Goal: Transaction & Acquisition: Obtain resource

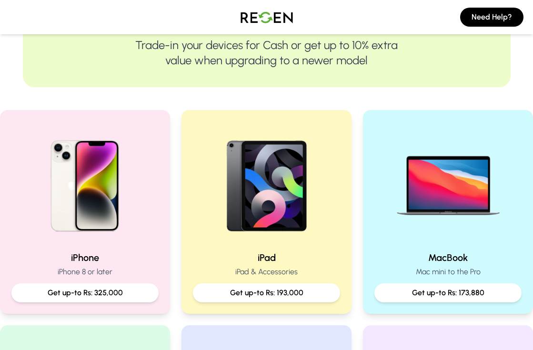
scroll to position [152, 0]
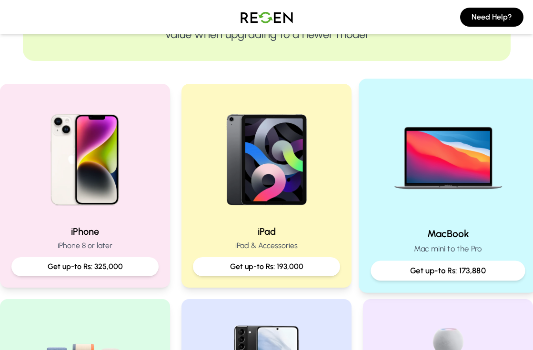
click at [433, 271] on p "Get up-to Rs: 173,880" at bounding box center [448, 271] width 139 height 12
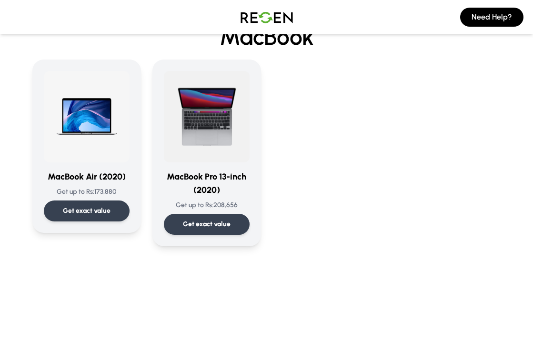
scroll to position [50, 0]
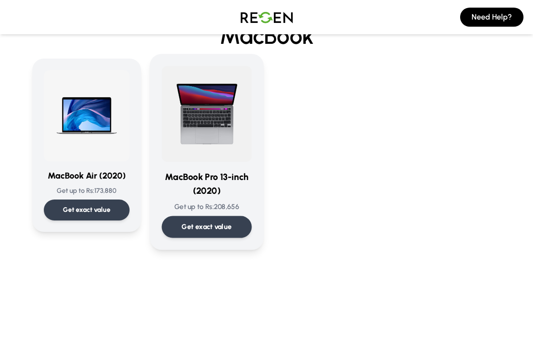
click at [220, 227] on p "Get exact value" at bounding box center [206, 227] width 50 height 10
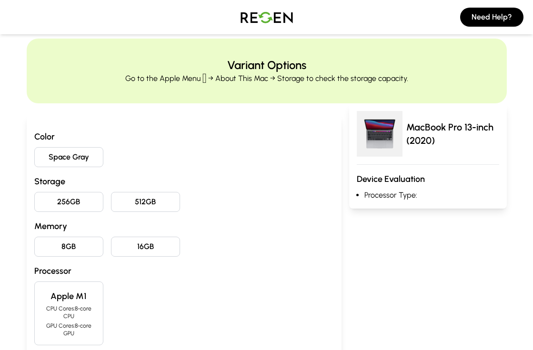
scroll to position [18, 0]
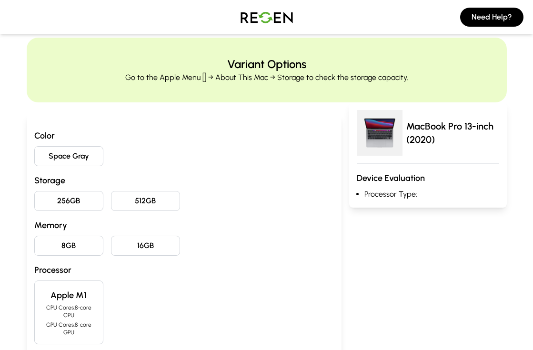
click at [81, 153] on button "Space Gray" at bounding box center [68, 156] width 69 height 20
click at [66, 202] on button "256GB" at bounding box center [68, 201] width 69 height 20
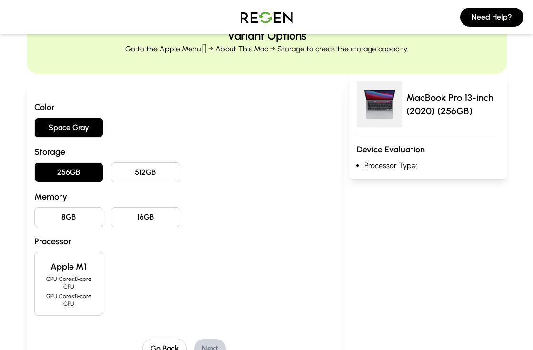
click at [78, 216] on button "8GB" at bounding box center [68, 217] width 69 height 20
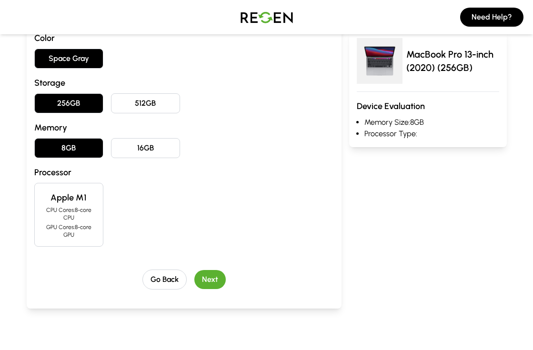
scroll to position [119, 0]
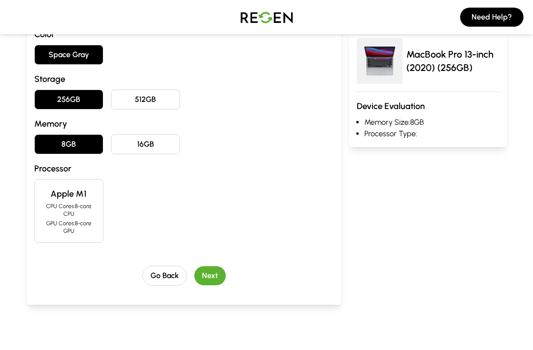
click at [219, 272] on button "Next" at bounding box center [209, 275] width 31 height 19
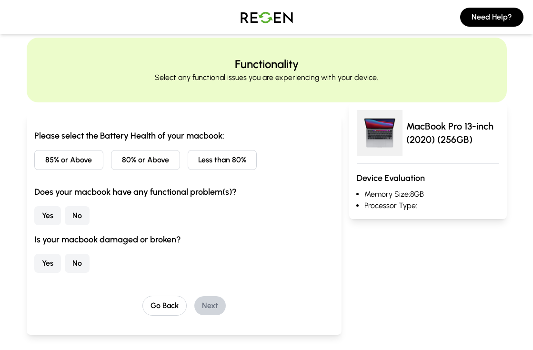
scroll to position [15, 0]
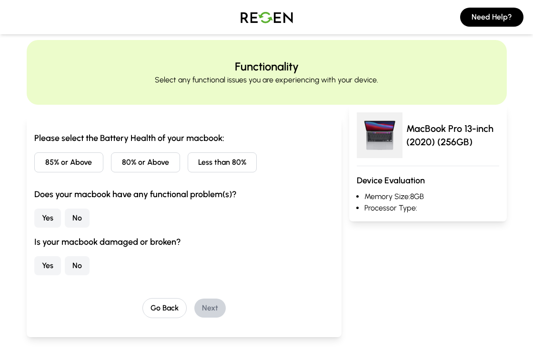
click at [82, 167] on button "85% or Above" at bounding box center [68, 162] width 69 height 20
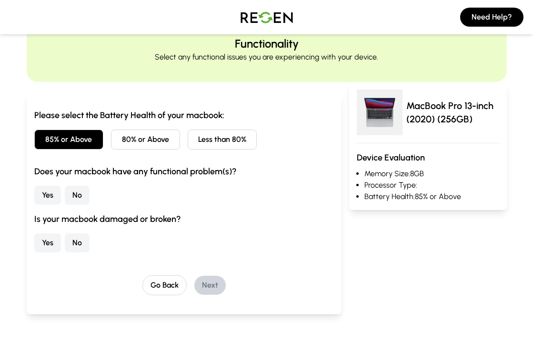
scroll to position [39, 0]
click at [79, 192] on button "No" at bounding box center [77, 194] width 25 height 19
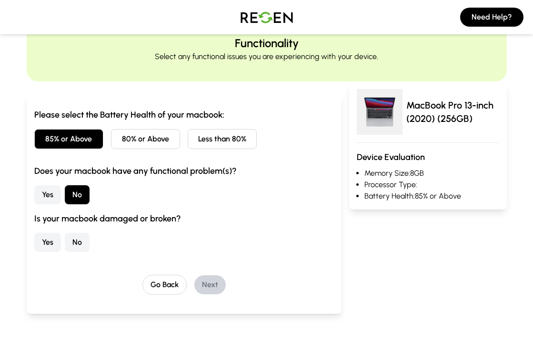
scroll to position [58, 0]
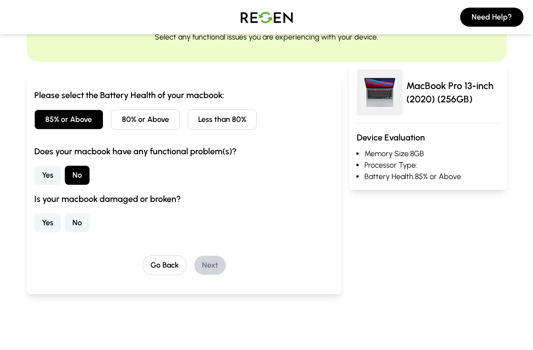
click at [56, 227] on button "Yes" at bounding box center [47, 222] width 27 height 19
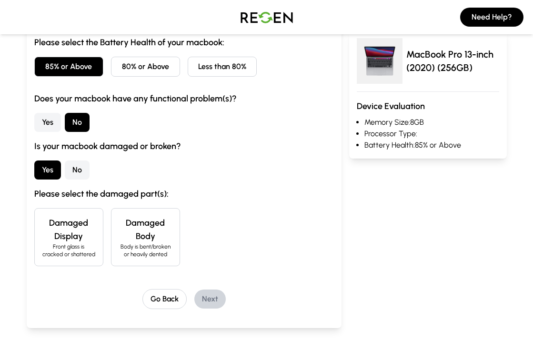
scroll to position [113, 0]
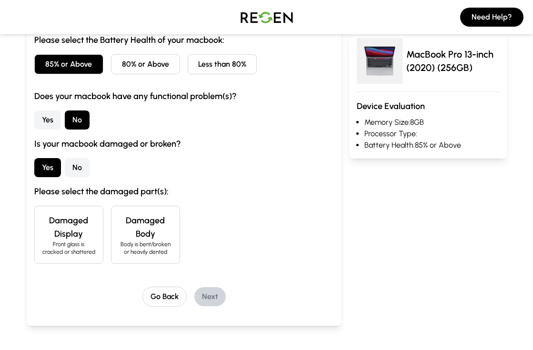
click at [124, 256] on div "Damaged Body Body is bent/broken or heavily dented" at bounding box center [145, 235] width 69 height 58
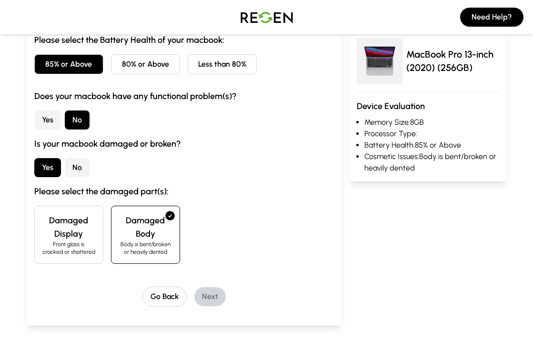
scroll to position [109, 0]
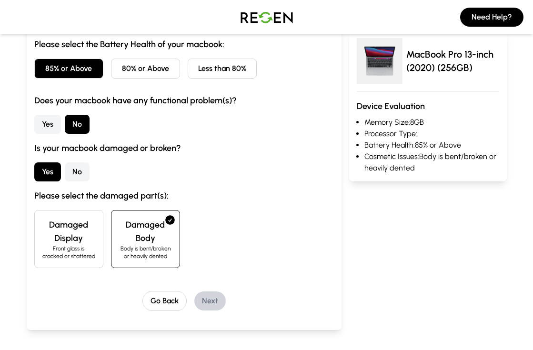
click at [164, 248] on p "Body is bent/broken or heavily dented" at bounding box center [145, 252] width 53 height 15
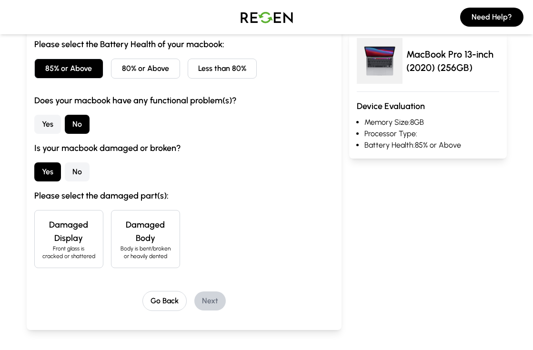
click at [164, 248] on p "Body is bent/broken or heavily dented" at bounding box center [145, 252] width 53 height 15
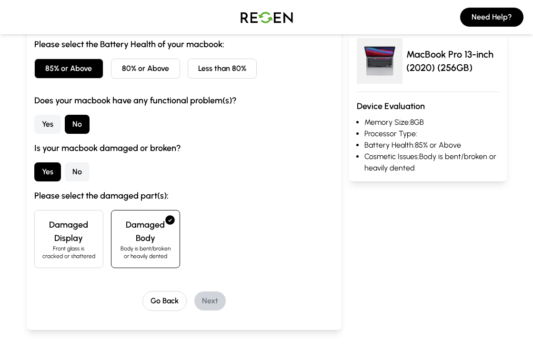
click at [164, 251] on p "Body is bent/broken or heavily dented" at bounding box center [145, 252] width 53 height 15
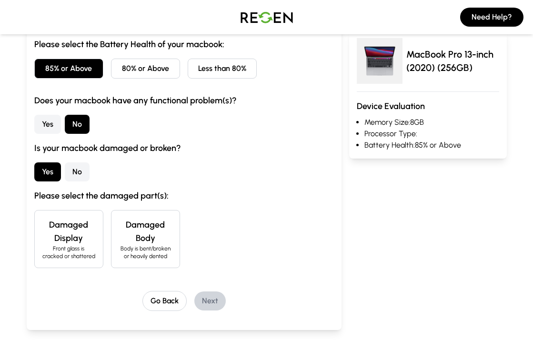
click at [164, 251] on p "Body is bent/broken or heavily dented" at bounding box center [145, 252] width 53 height 15
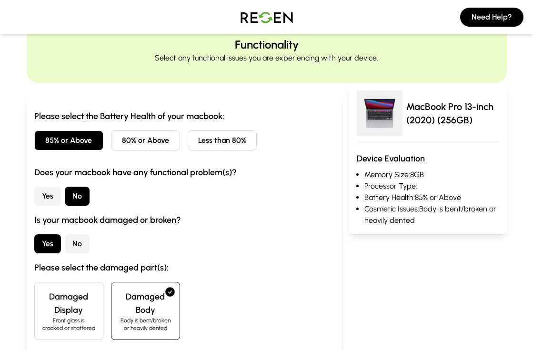
scroll to position [0, 0]
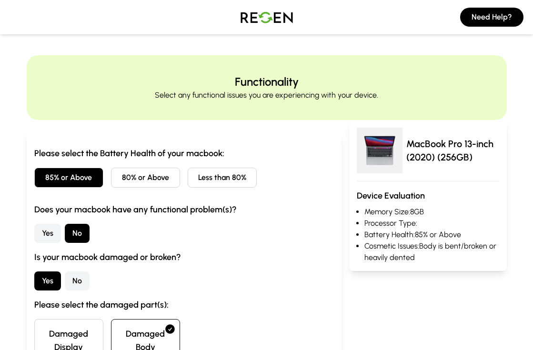
click at [192, 80] on div "Functionality Select any functional issues you are experiencing with your devic…" at bounding box center [266, 87] width 419 height 27
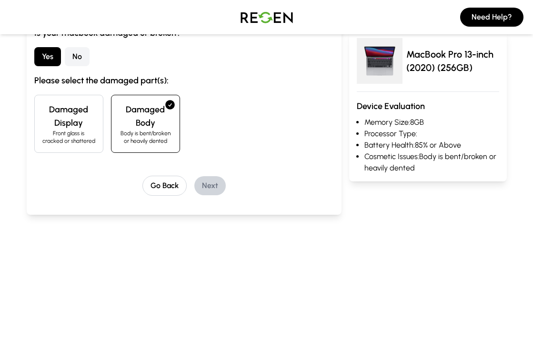
scroll to position [246, 0]
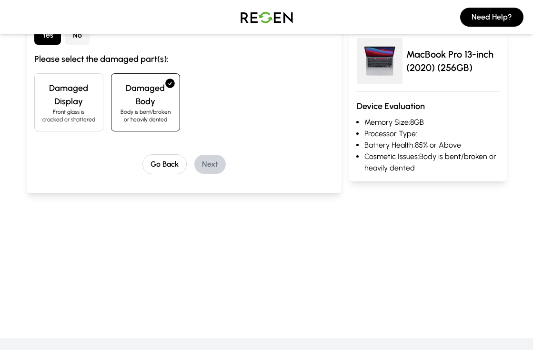
click at [198, 180] on div "Please select the Battery Health of your macbook: 85% or Above 80% or Above Les…" at bounding box center [184, 40] width 315 height 308
click at [95, 97] on div "Damaged Display Front glass is cracked or shattered" at bounding box center [68, 102] width 69 height 58
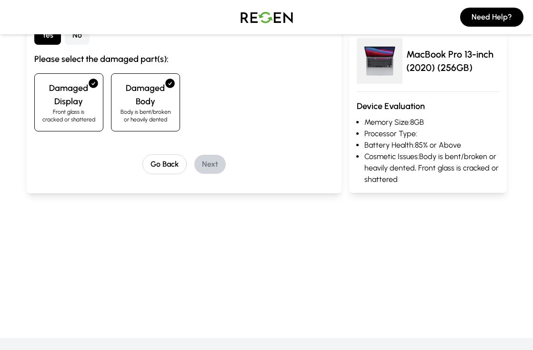
click at [121, 100] on h4 "Damaged Body" at bounding box center [145, 94] width 53 height 27
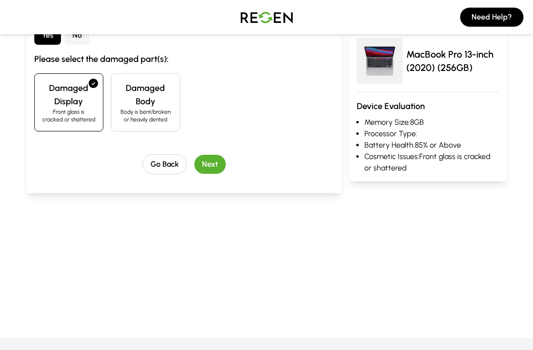
click at [121, 100] on h4 "Damaged Body" at bounding box center [145, 94] width 53 height 27
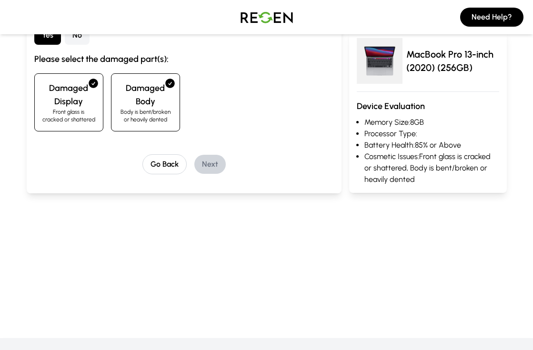
click at [74, 106] on h4 "Damaged Display" at bounding box center [68, 94] width 53 height 27
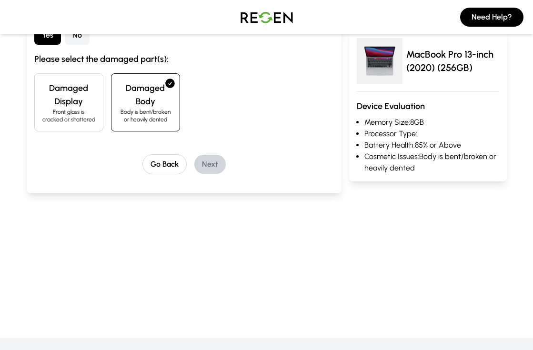
click at [157, 108] on p "Body is bent/broken or heavily dented" at bounding box center [145, 115] width 53 height 15
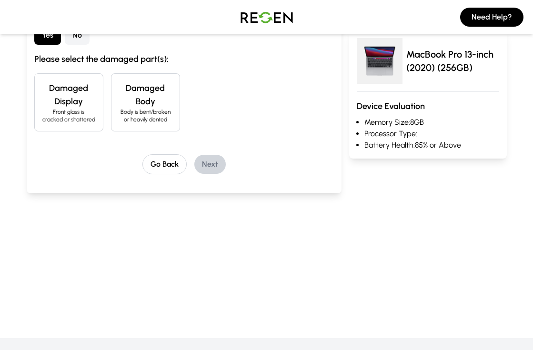
click at [157, 108] on p "Body is bent/broken or heavily dented" at bounding box center [145, 115] width 53 height 15
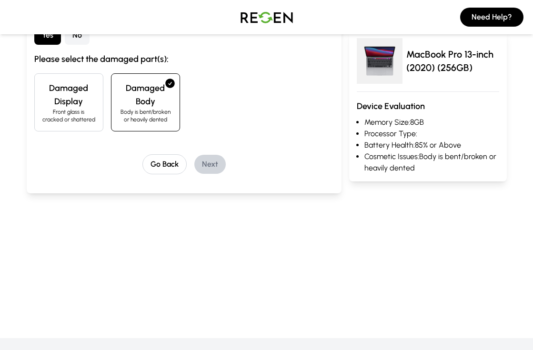
click at [79, 107] on h4 "Damaged Display" at bounding box center [68, 94] width 53 height 27
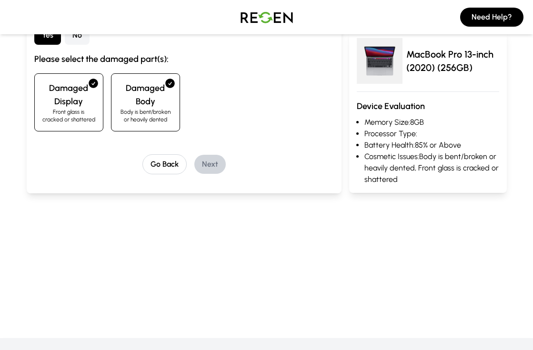
click at [90, 106] on h4 "Damaged Display" at bounding box center [68, 94] width 53 height 27
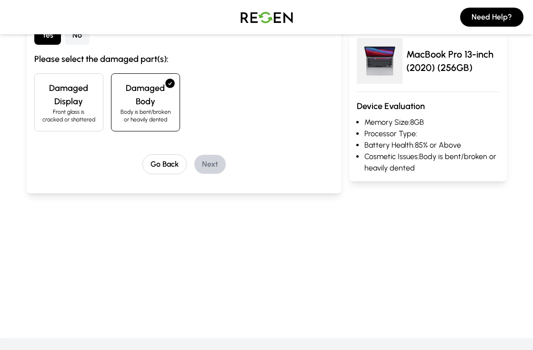
click at [145, 102] on h4 "Damaged Body" at bounding box center [145, 94] width 53 height 27
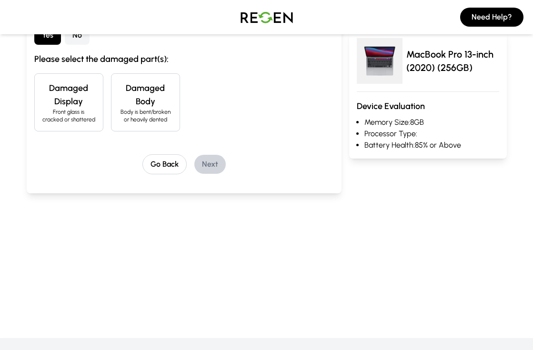
click at [145, 102] on h4 "Damaged Body" at bounding box center [145, 94] width 53 height 27
